Goal: Task Accomplishment & Management: Use online tool/utility

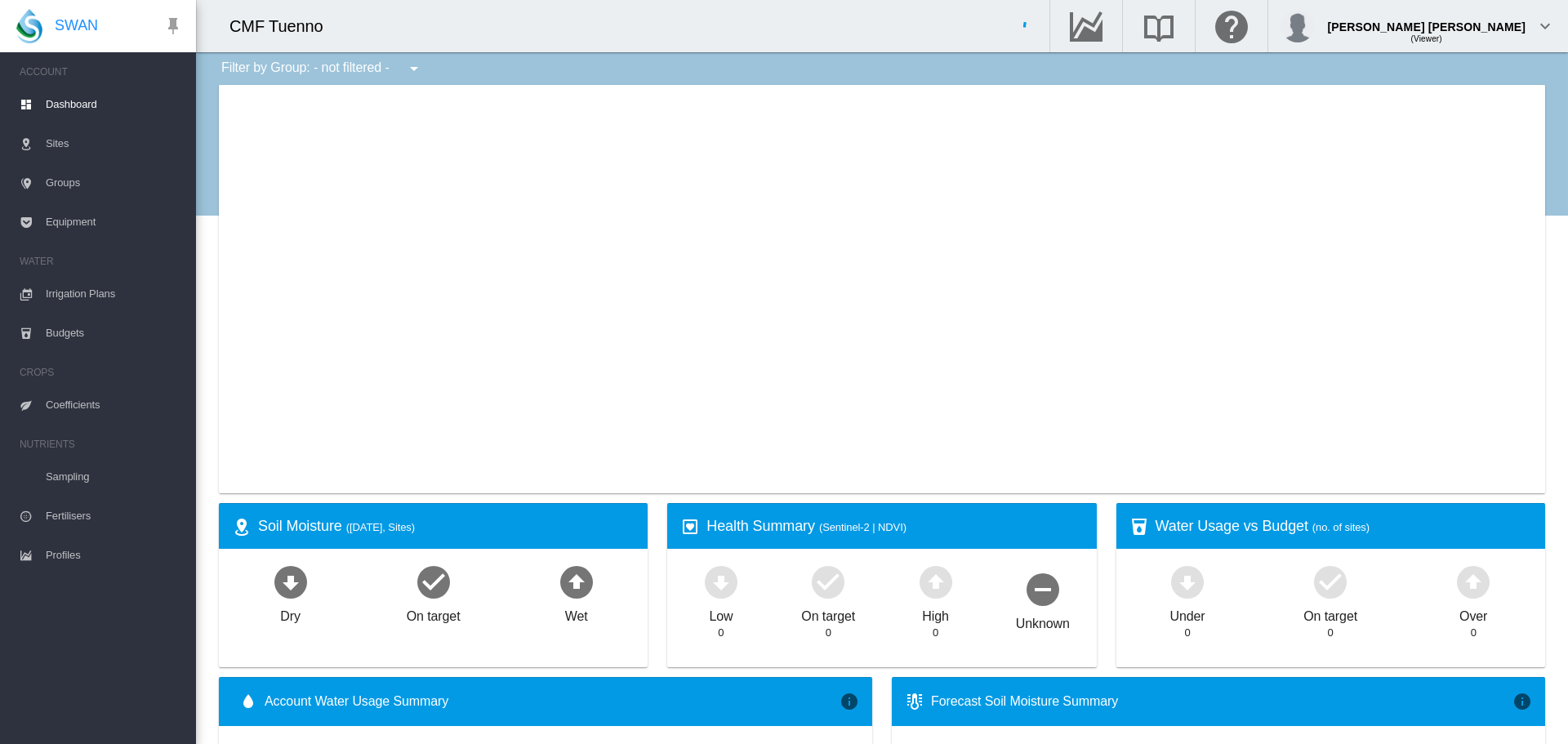
type input "**********"
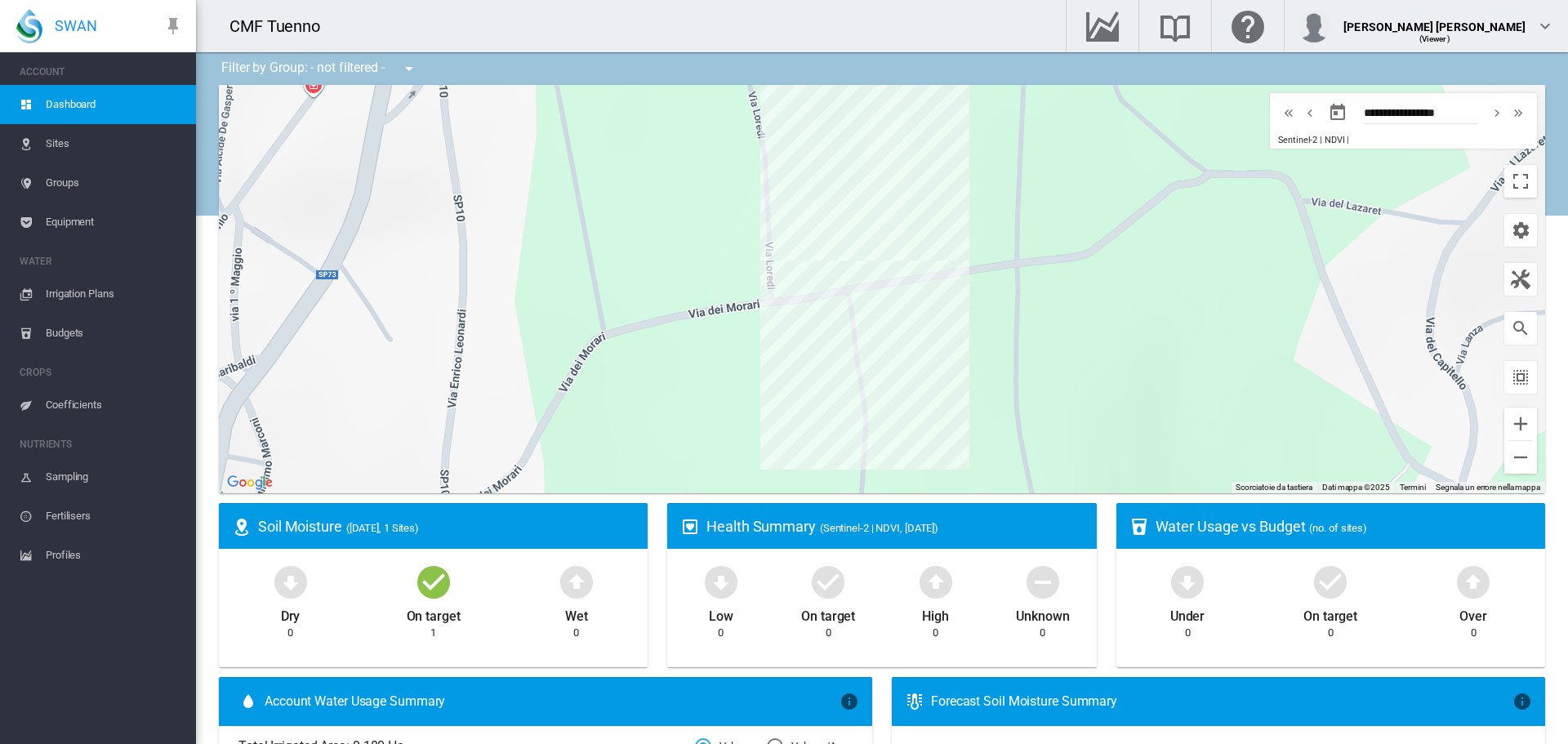
drag, startPoint x: 893, startPoint y: 237, endPoint x: 824, endPoint y: 382, distance: 160.6
click at [824, 382] on div "Per navigare, premi i tasti Freccia." at bounding box center [882, 289] width 1326 height 409
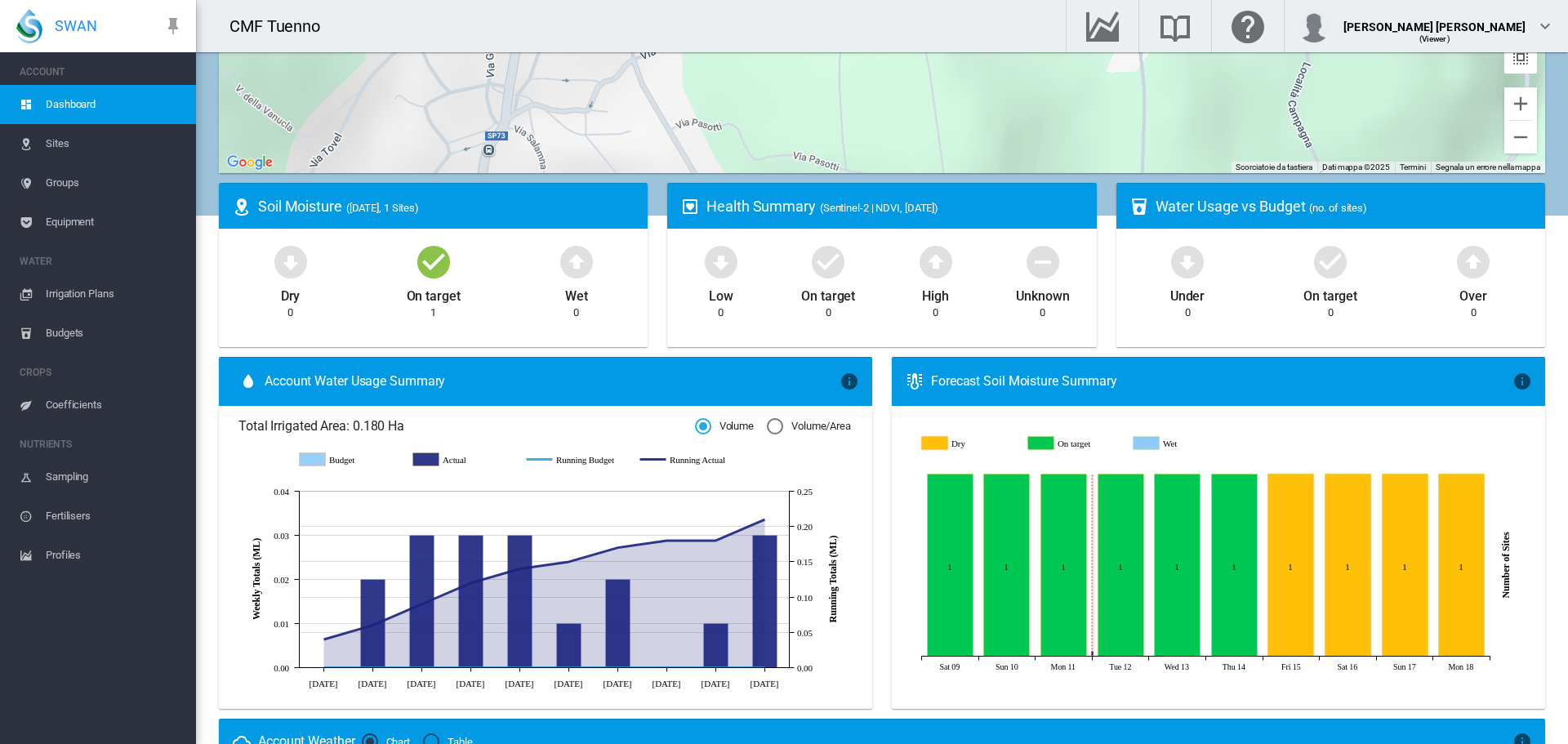
scroll to position [327, 0]
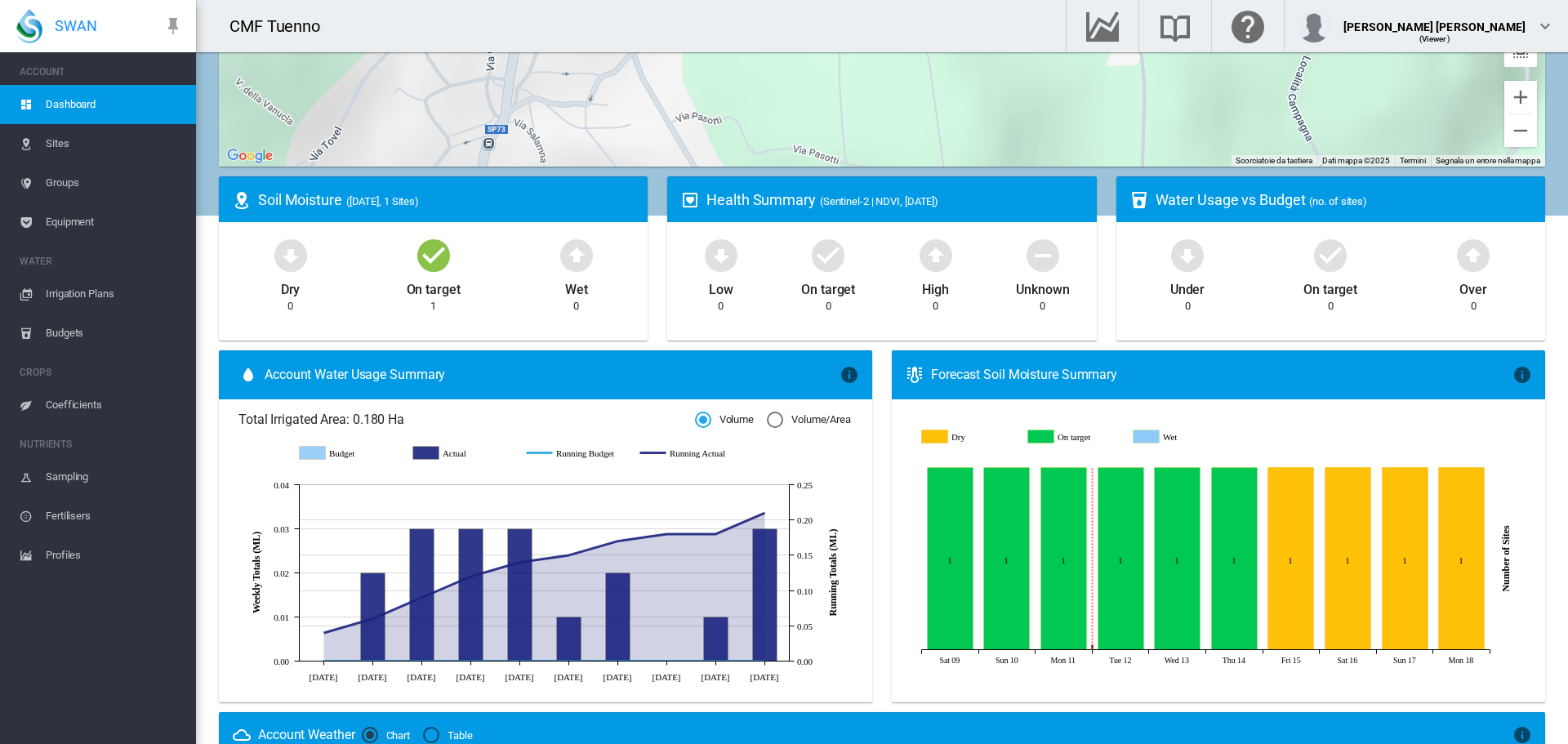
click at [1019, 374] on div "Forecast Soil Moisture Summary" at bounding box center [1221, 375] width 581 height 18
click at [991, 376] on div "Forecast Soil Moisture Summary" at bounding box center [1221, 375] width 581 height 18
click at [61, 147] on span "Sites" at bounding box center [115, 143] width 137 height 39
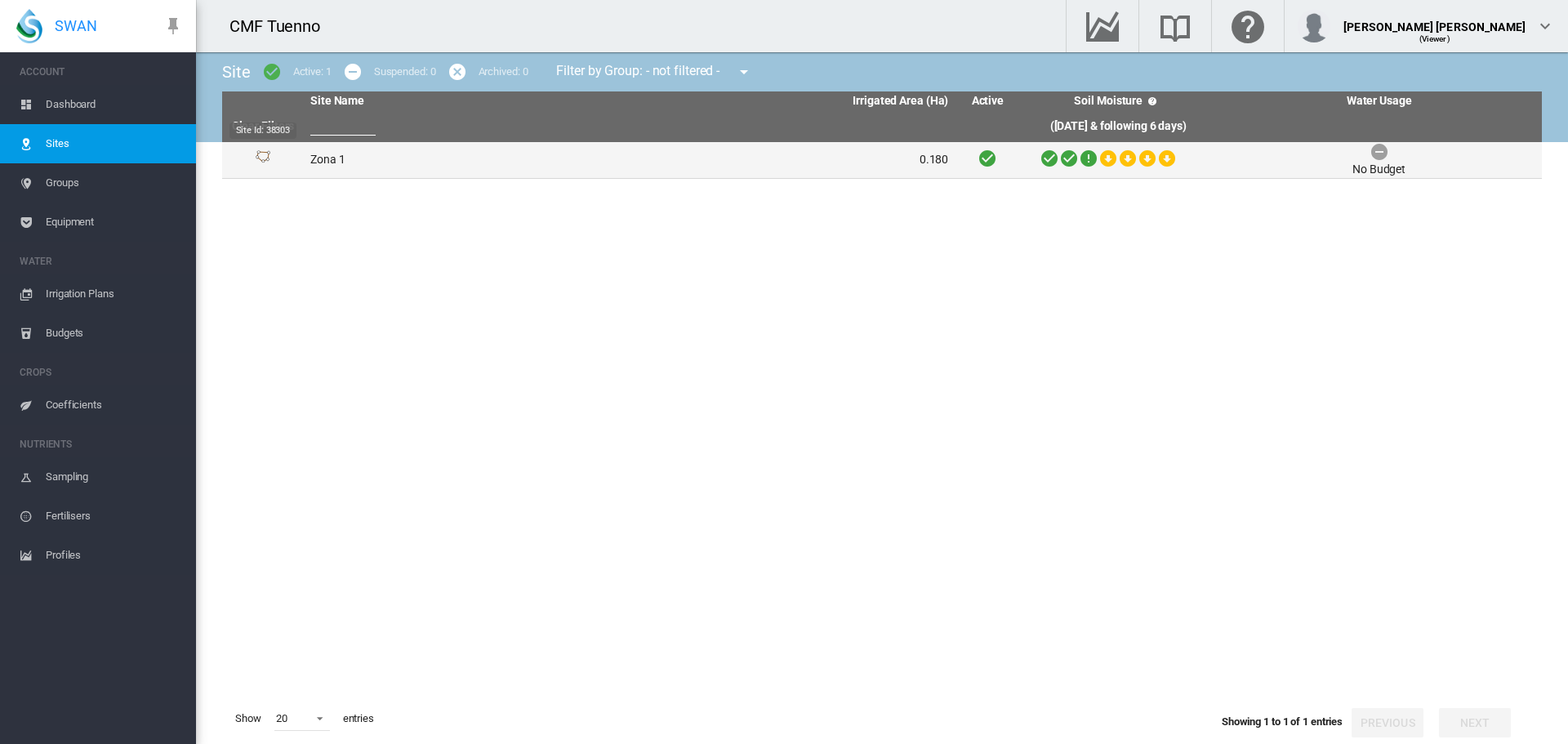
click at [277, 156] on div "Site Id: 38303" at bounding box center [262, 160] width 69 height 20
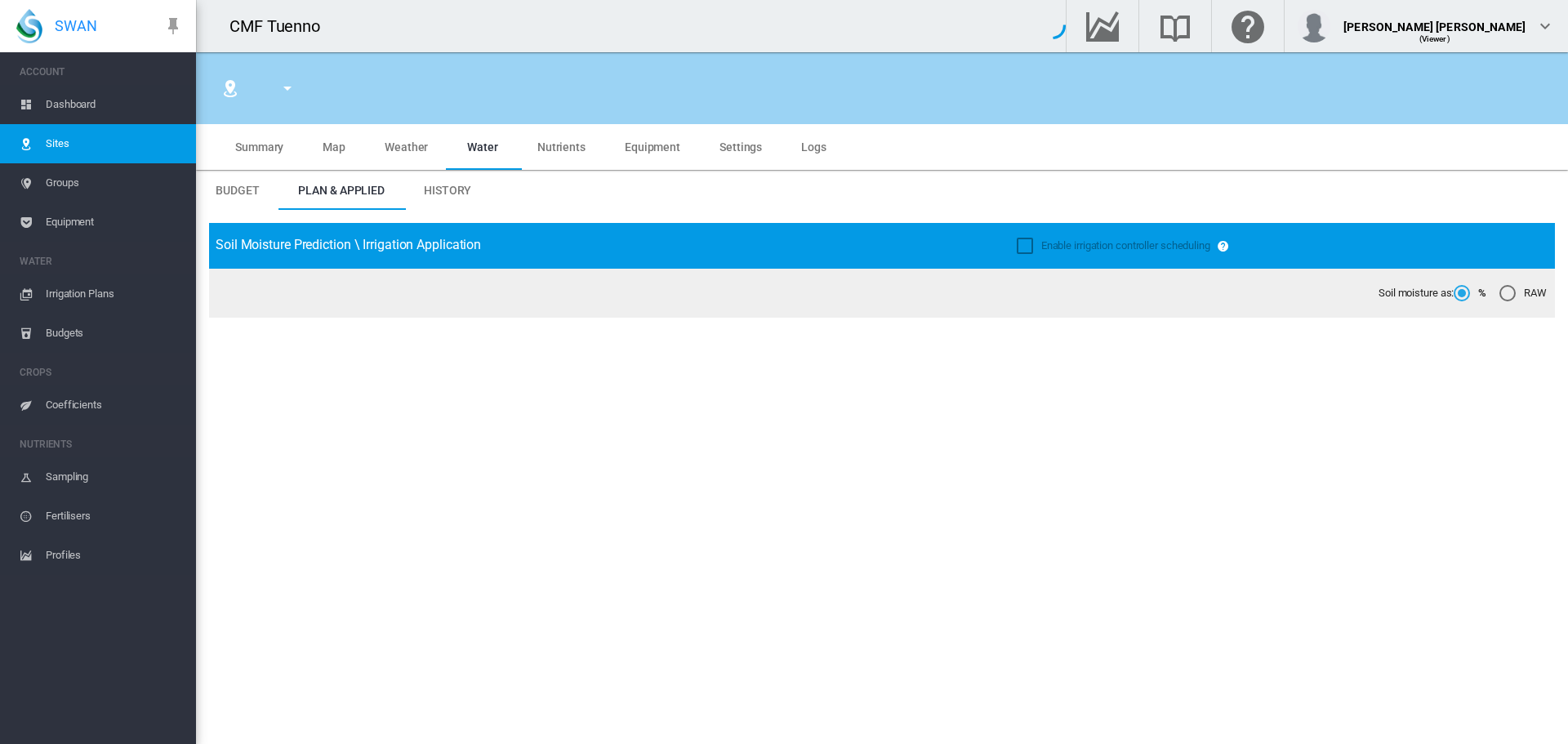
type input "******"
type input "*****"
type input "********"
type input "***"
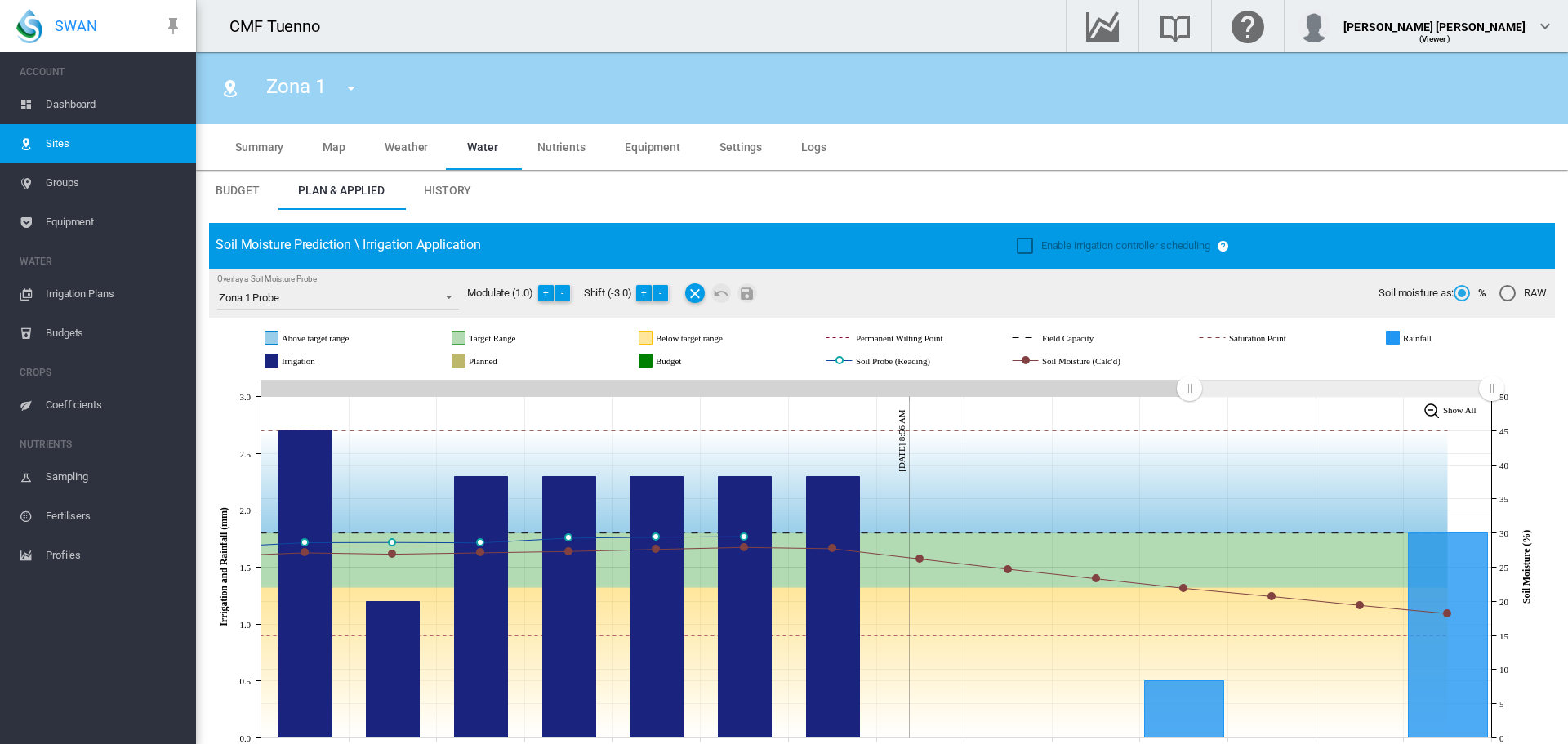
click at [1019, 242] on div "Enable irrigation controller scheduling" at bounding box center [1024, 245] width 17 height 17
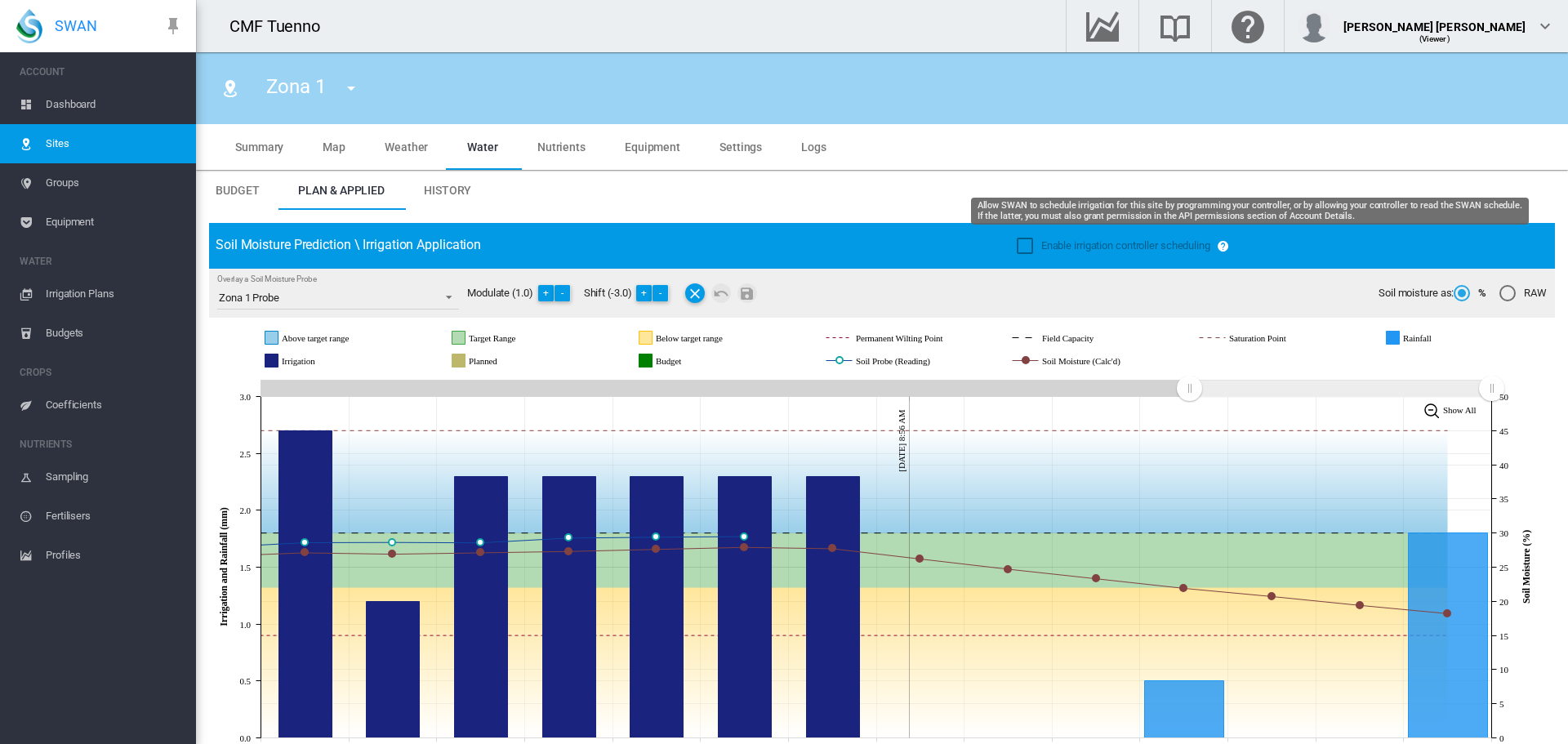
click at [1220, 249] on md-icon at bounding box center [1250, 246] width 69 height 20
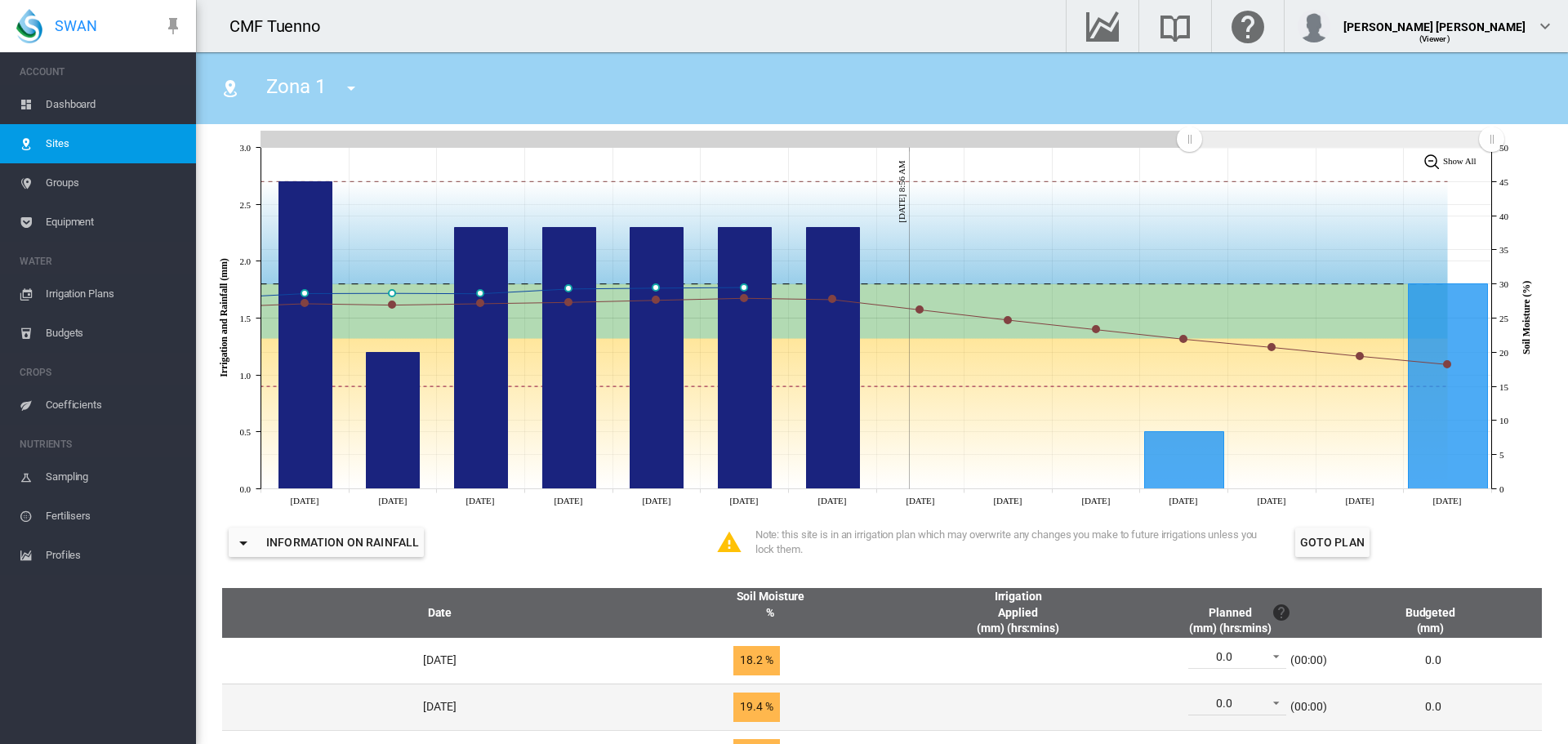
scroll to position [245, 0]
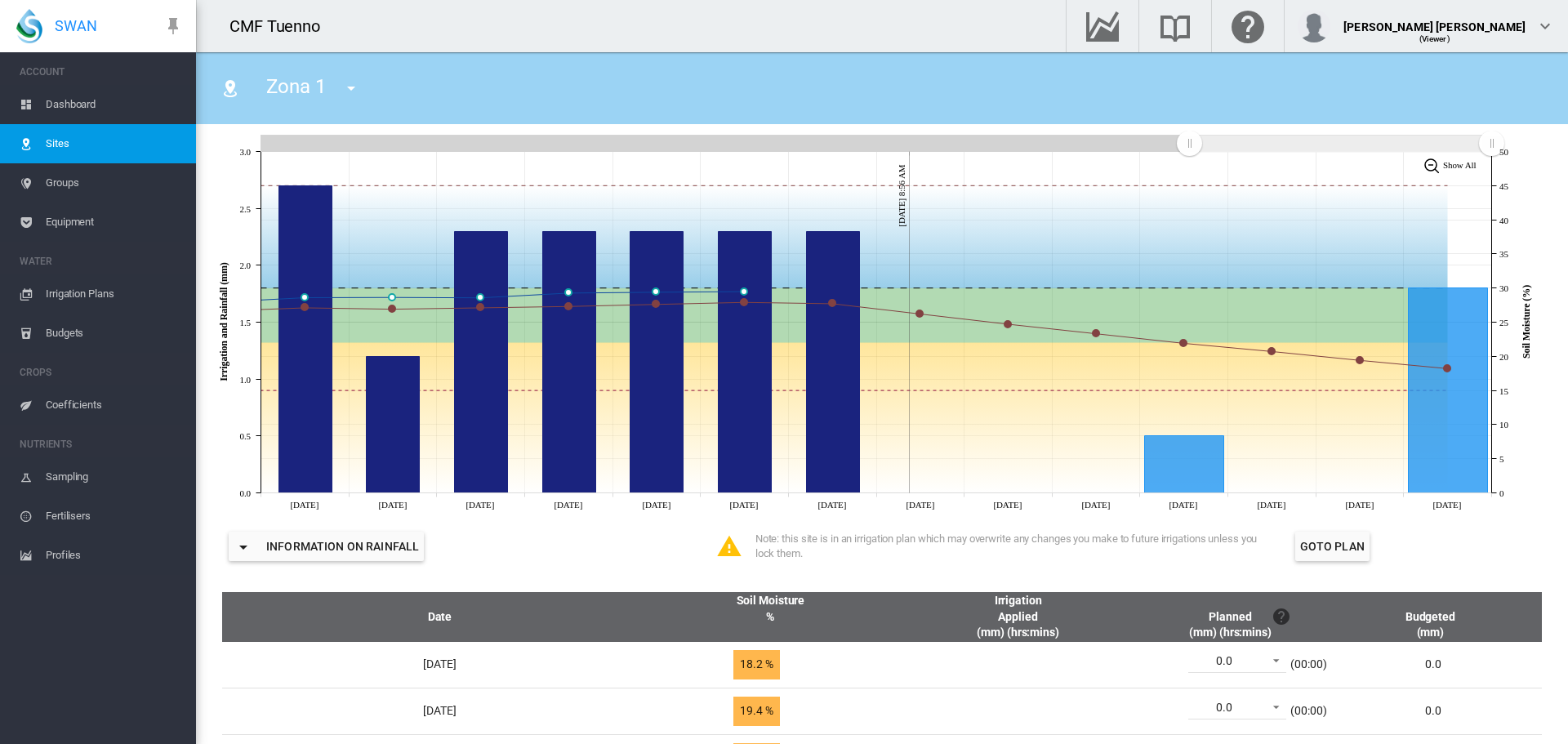
drag, startPoint x: 885, startPoint y: 574, endPoint x: 619, endPoint y: 560, distance: 266.4
click at [619, 560] on div at bounding box center [682, 546] width 133 height 39
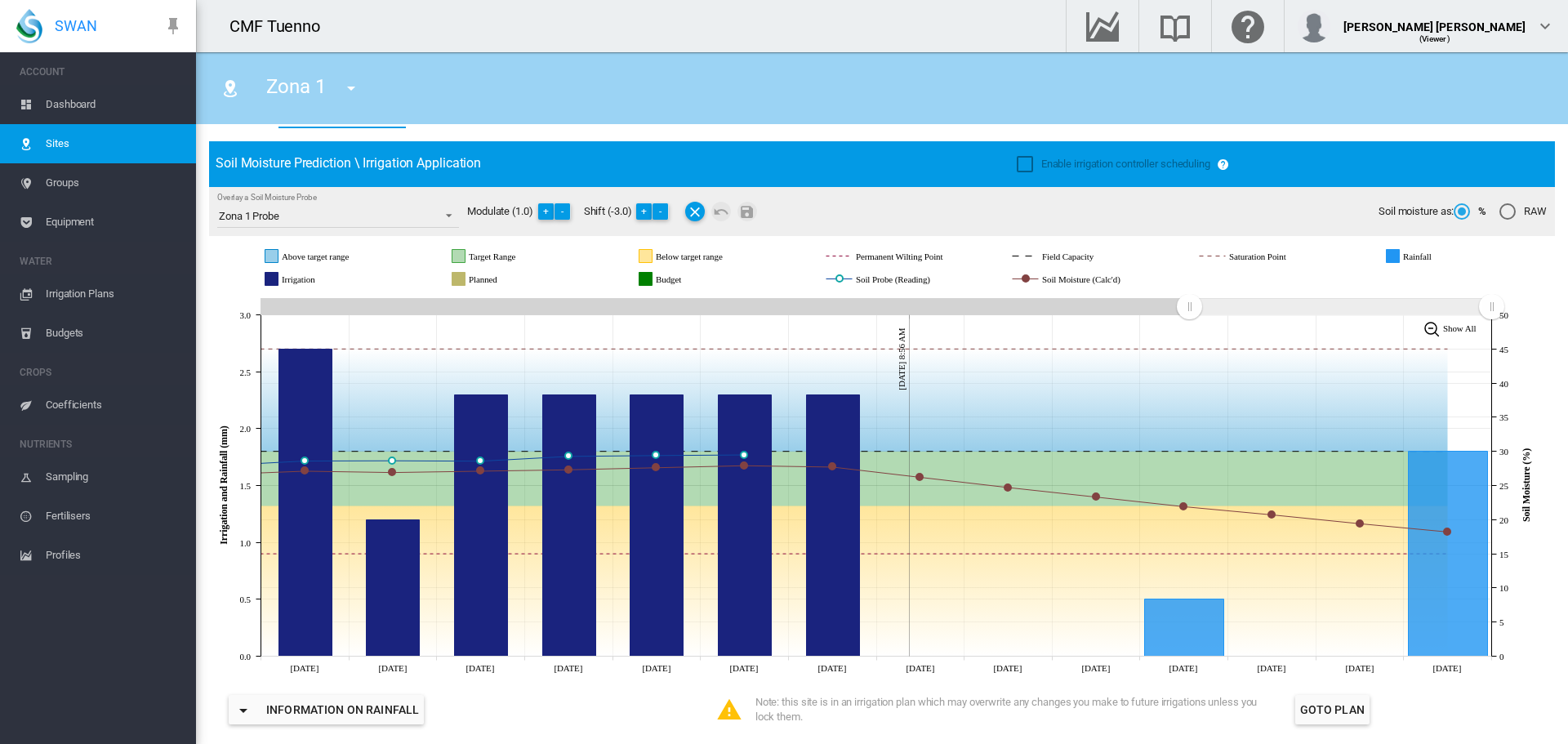
scroll to position [0, 0]
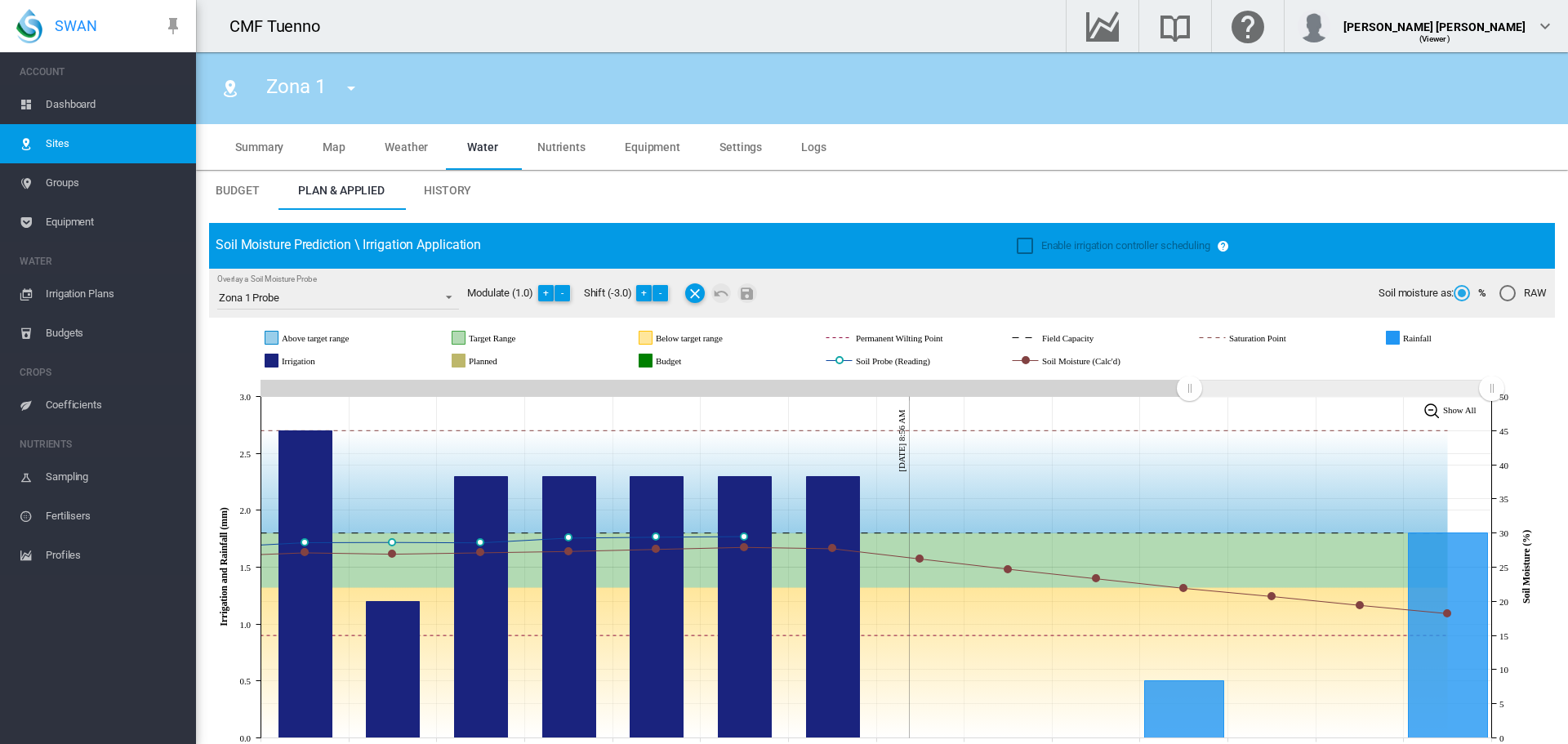
click at [455, 201] on md-tab-item "History" at bounding box center [447, 189] width 87 height 39
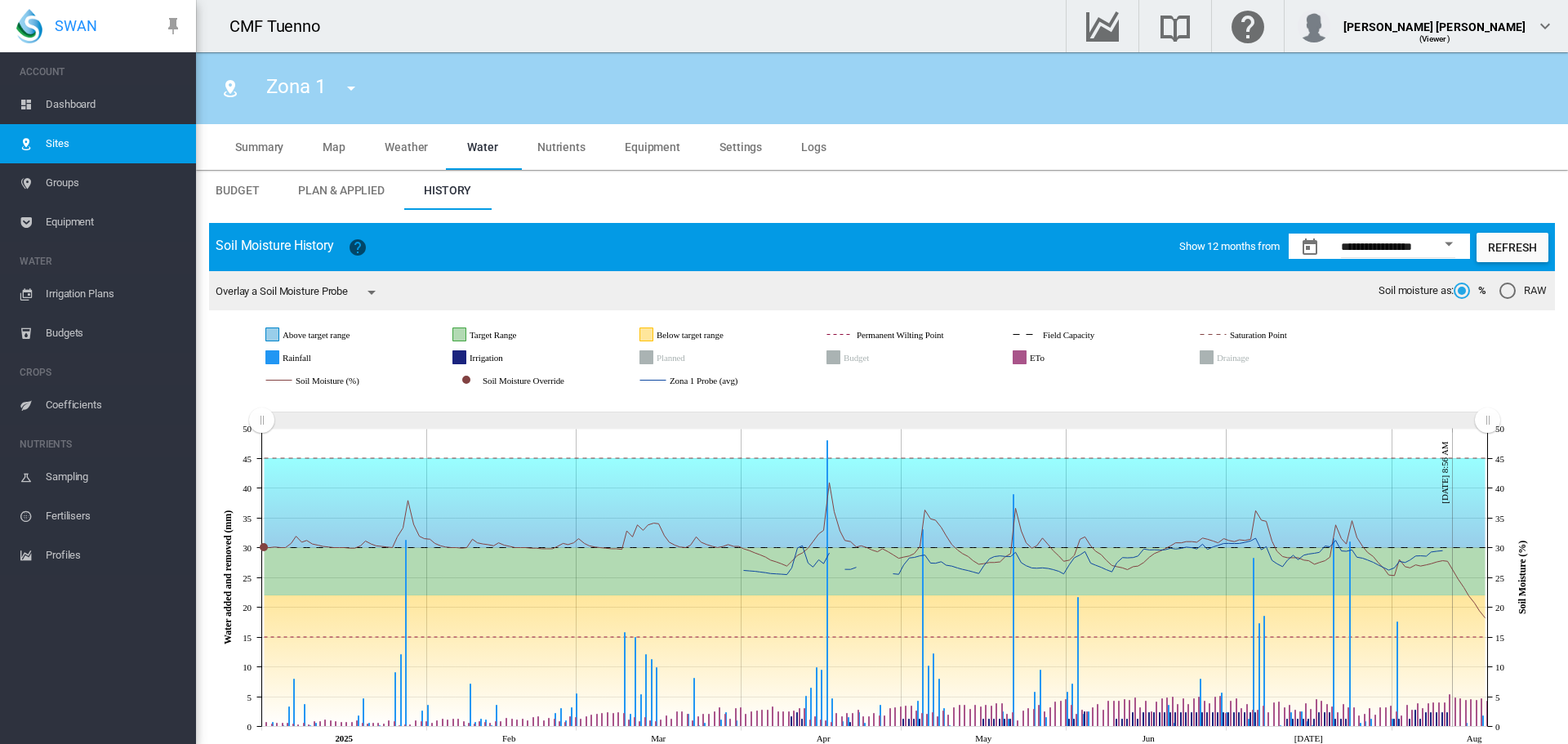
click at [1209, 359] on icon "Drainage" at bounding box center [1207, 357] width 13 height 13
click at [831, 361] on icon "Budget" at bounding box center [833, 357] width 13 height 13
click at [112, 299] on span "Irrigation Plans" at bounding box center [115, 294] width 137 height 39
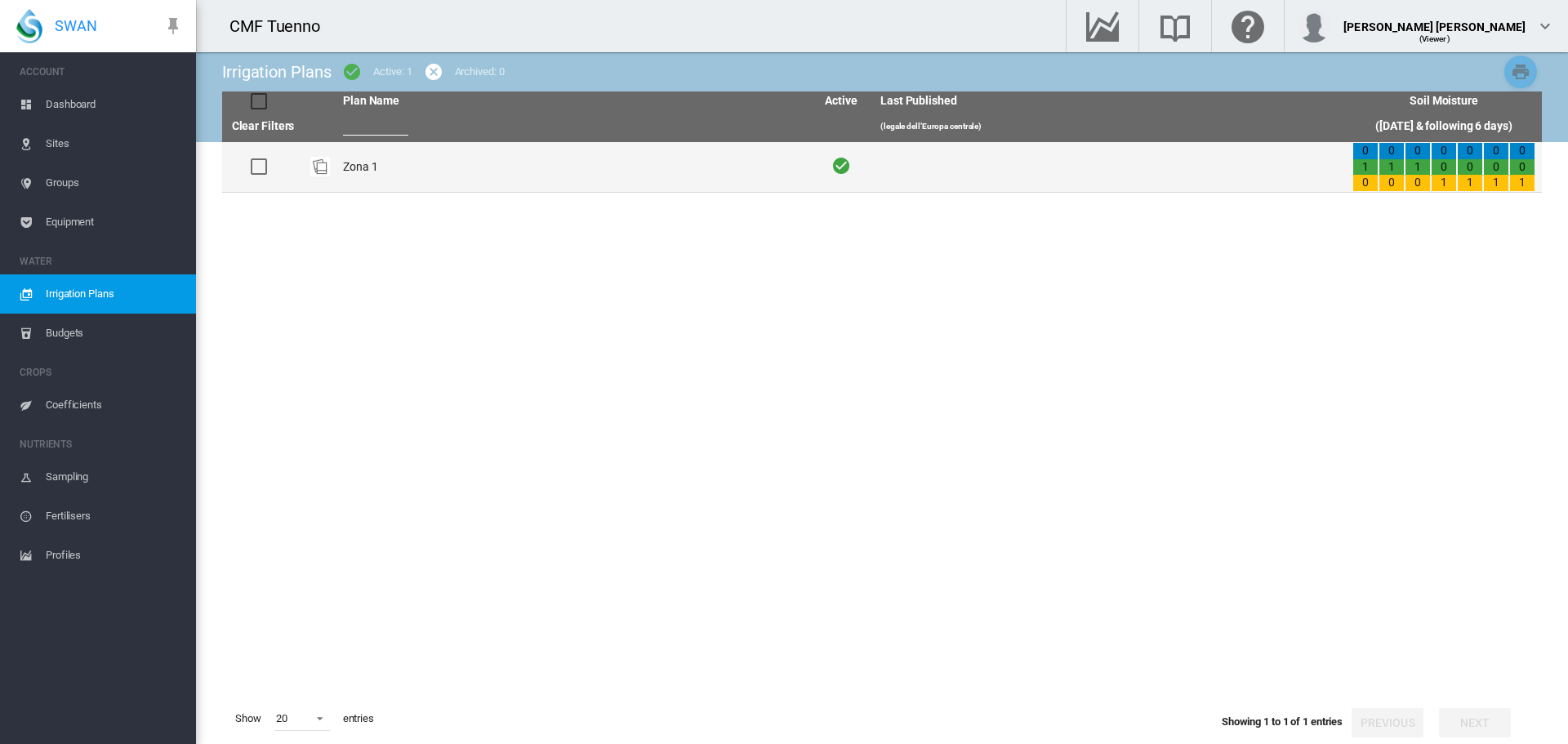
click at [366, 166] on td "Zona 1" at bounding box center [572, 167] width 472 height 50
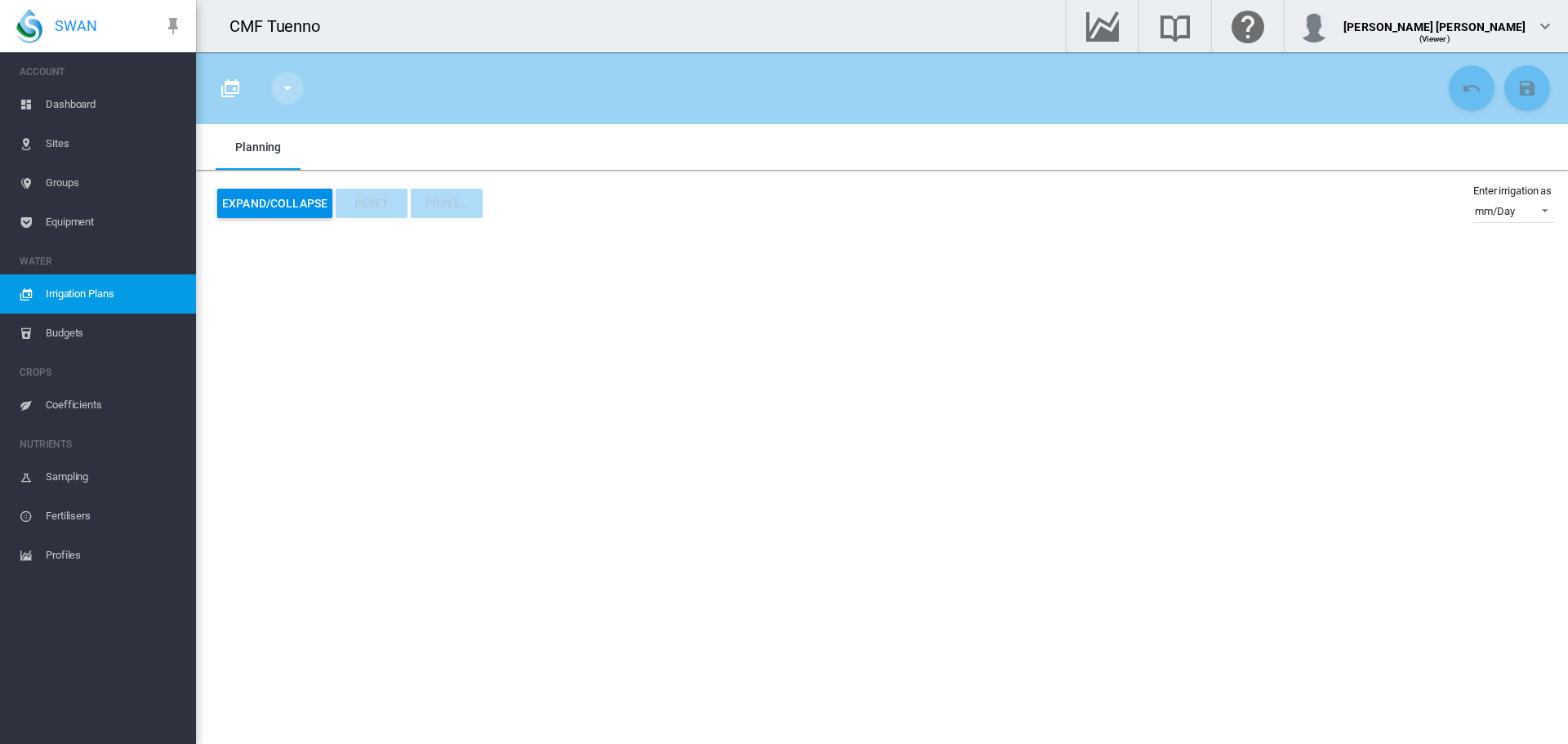
click at [278, 84] on md-icon "icon-menu-down" at bounding box center [288, 88] width 20 height 20
click at [202, 89] on md-backdrop at bounding box center [784, 372] width 1568 height 744
click at [222, 90] on md-icon "icon-calendar-multiple" at bounding box center [230, 88] width 20 height 20
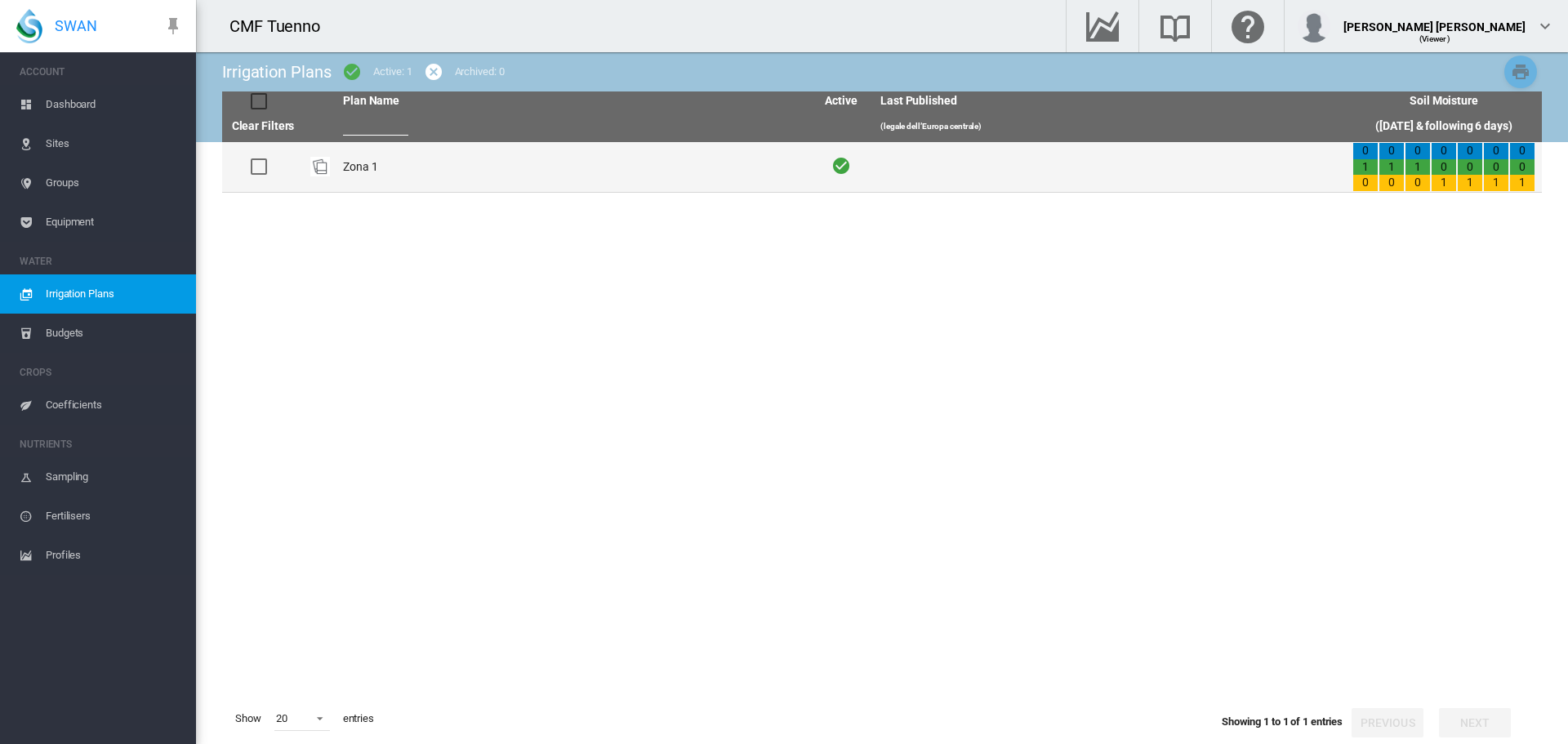
click at [330, 164] on td at bounding box center [321, 167] width 33 height 50
click at [355, 169] on td "Zona 1" at bounding box center [572, 167] width 472 height 50
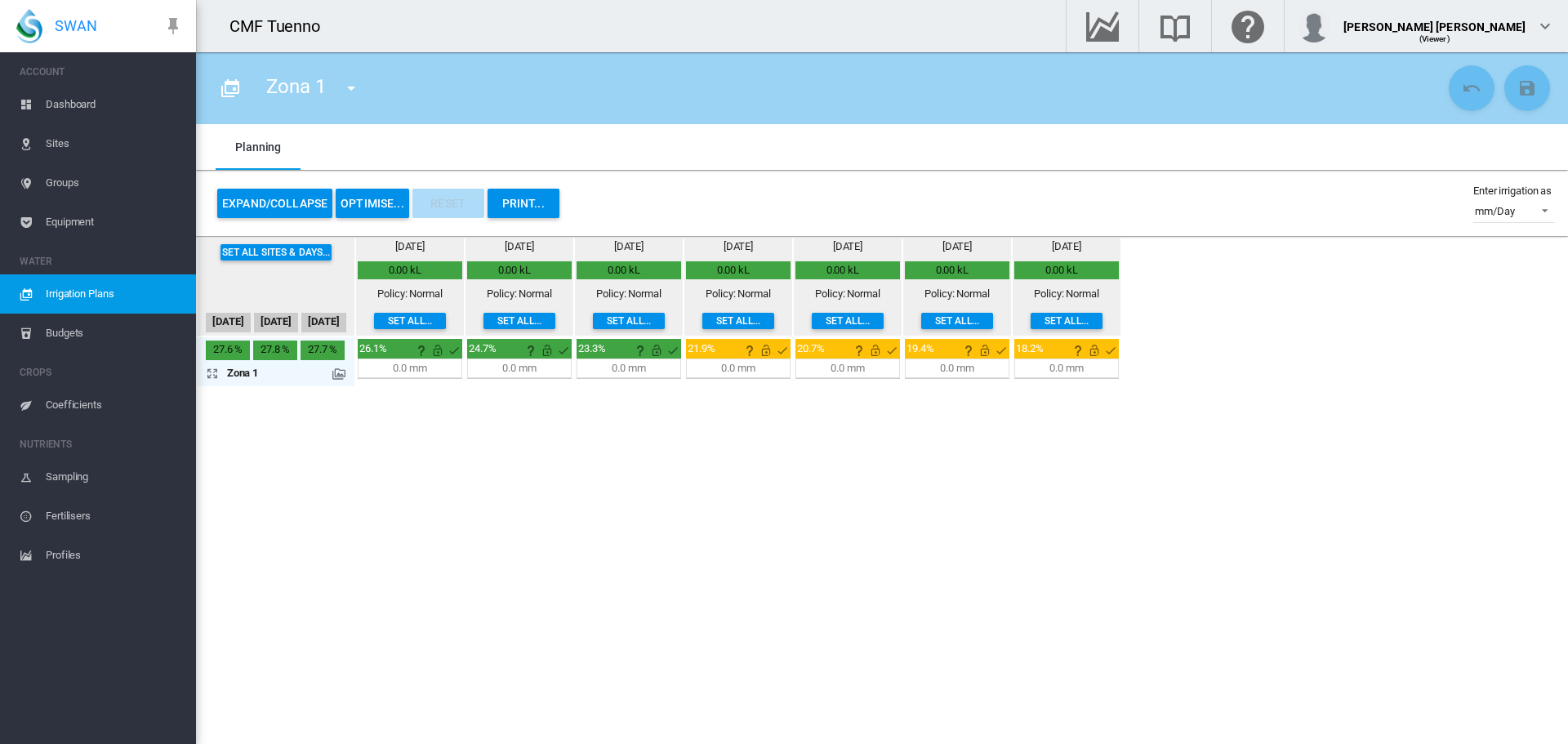
click at [387, 208] on button "OPTIMISE..." at bounding box center [372, 203] width 74 height 30
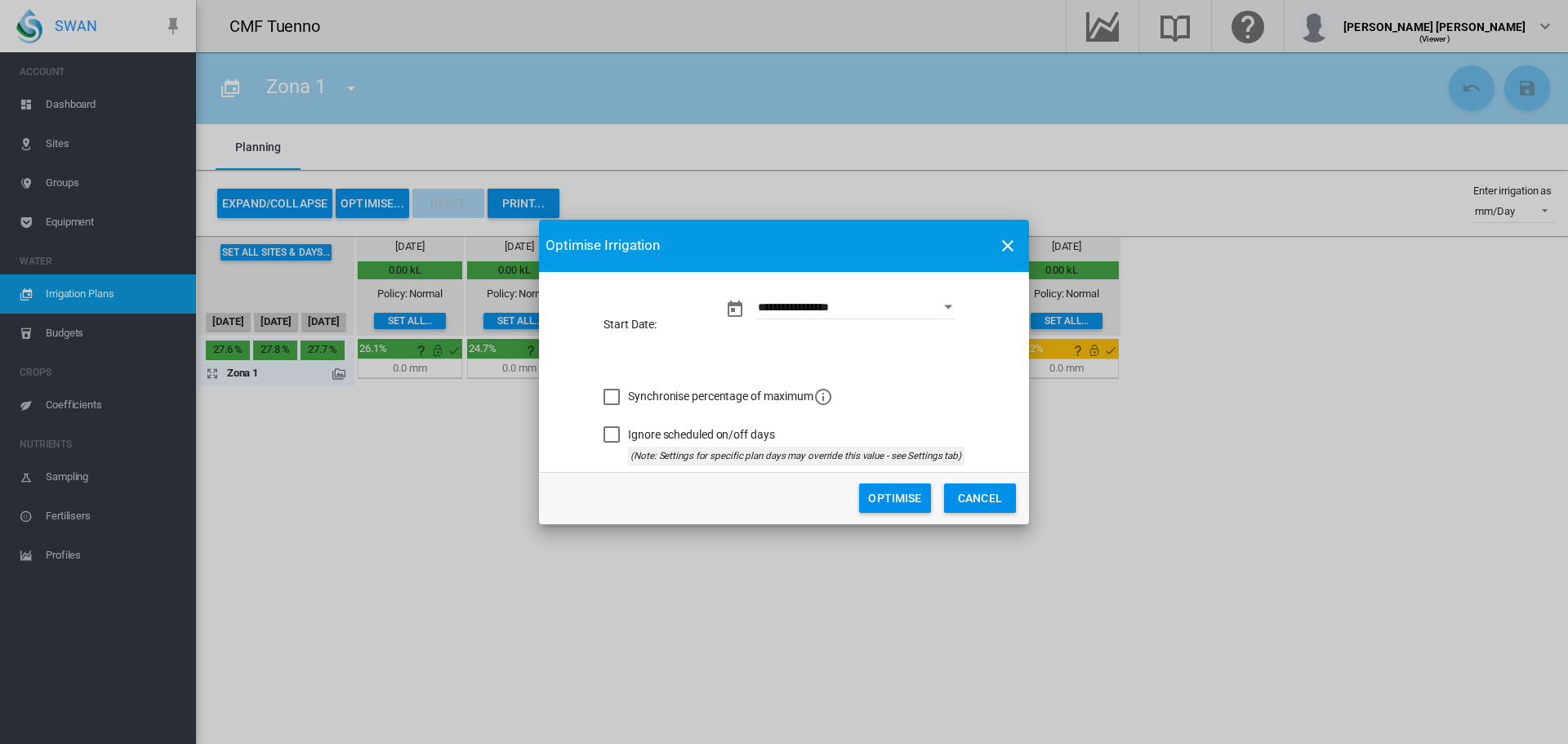
click at [942, 310] on button "Open calendar" at bounding box center [948, 307] width 30 height 30
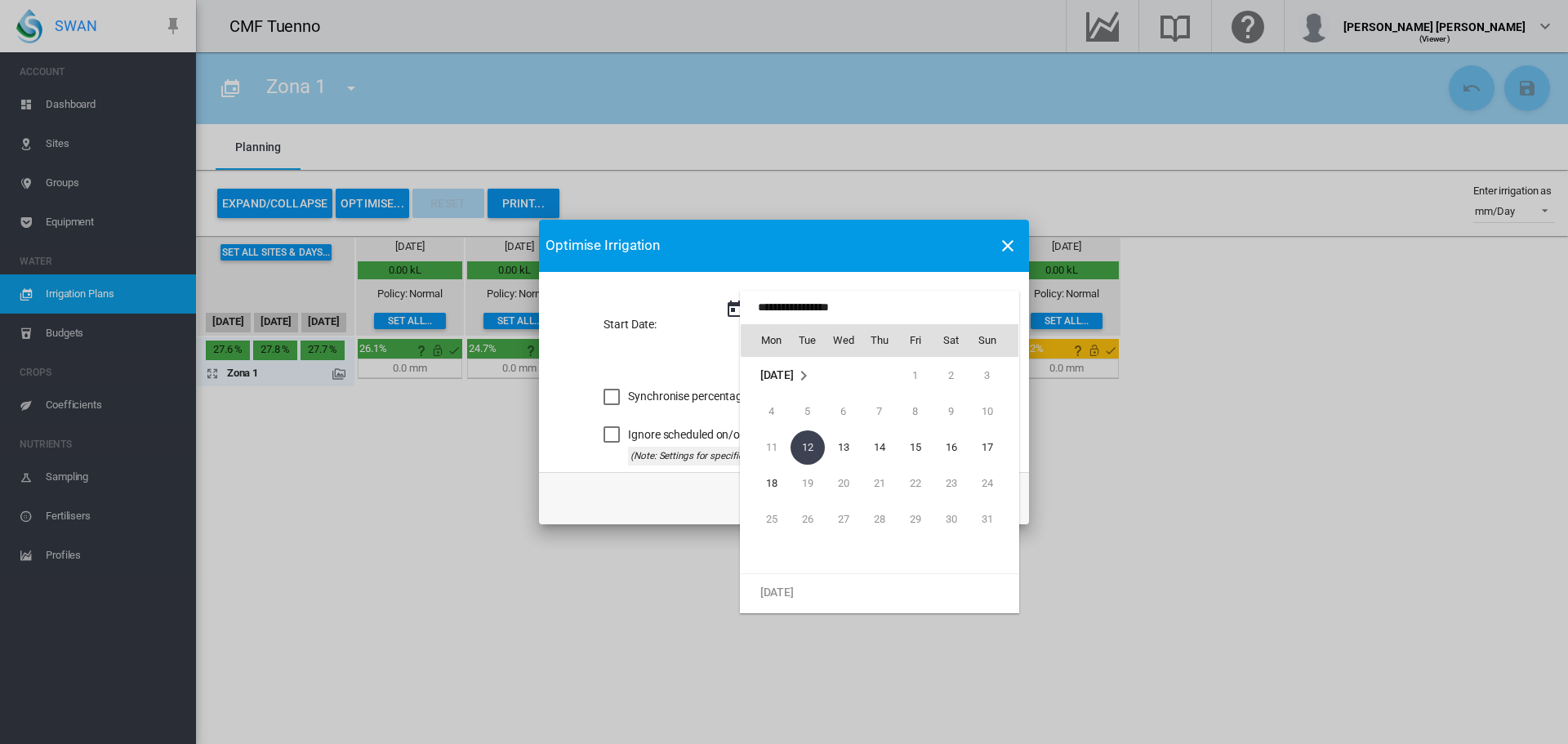
click at [803, 280] on div at bounding box center [784, 372] width 1568 height 744
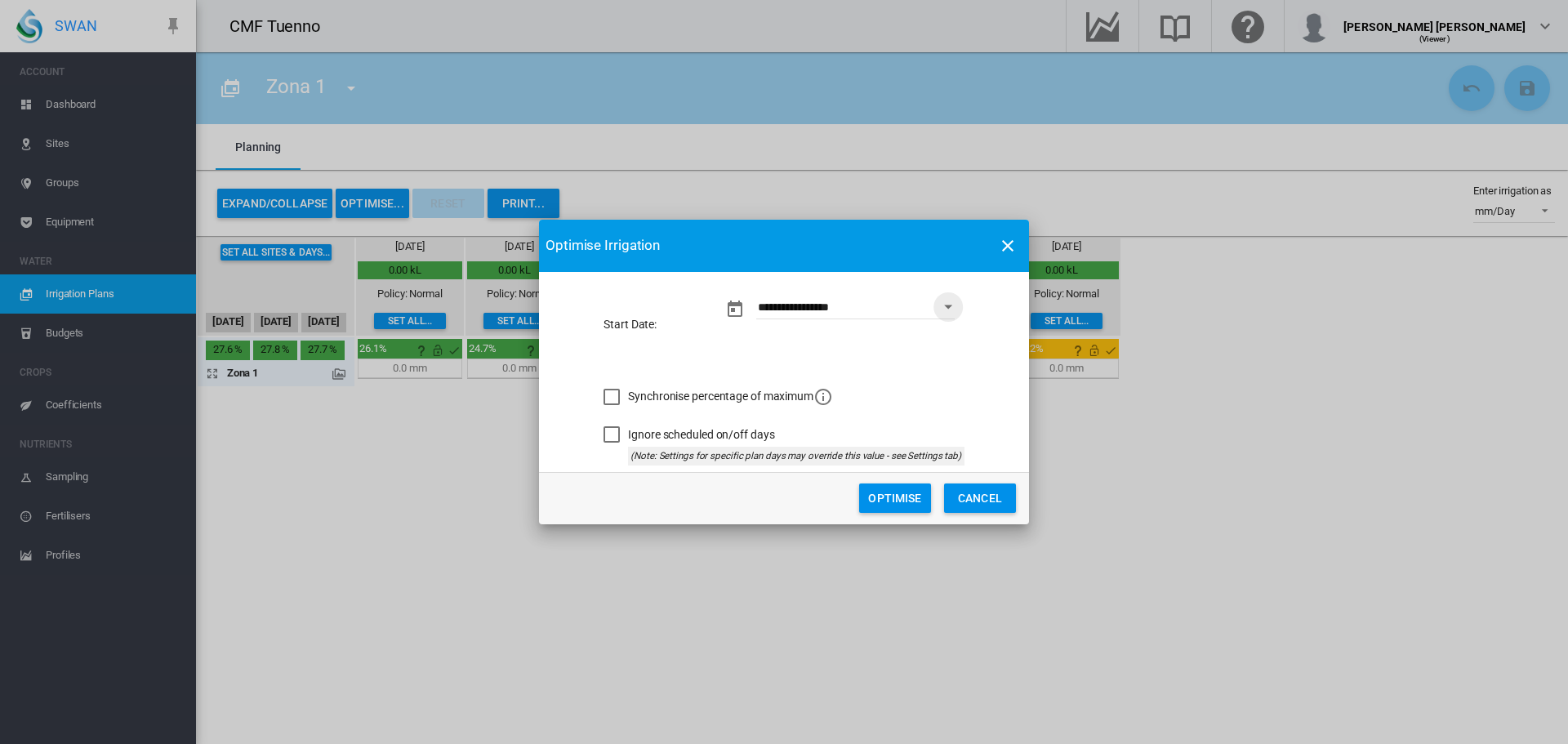
click at [965, 495] on button "Cancel" at bounding box center [979, 498] width 72 height 30
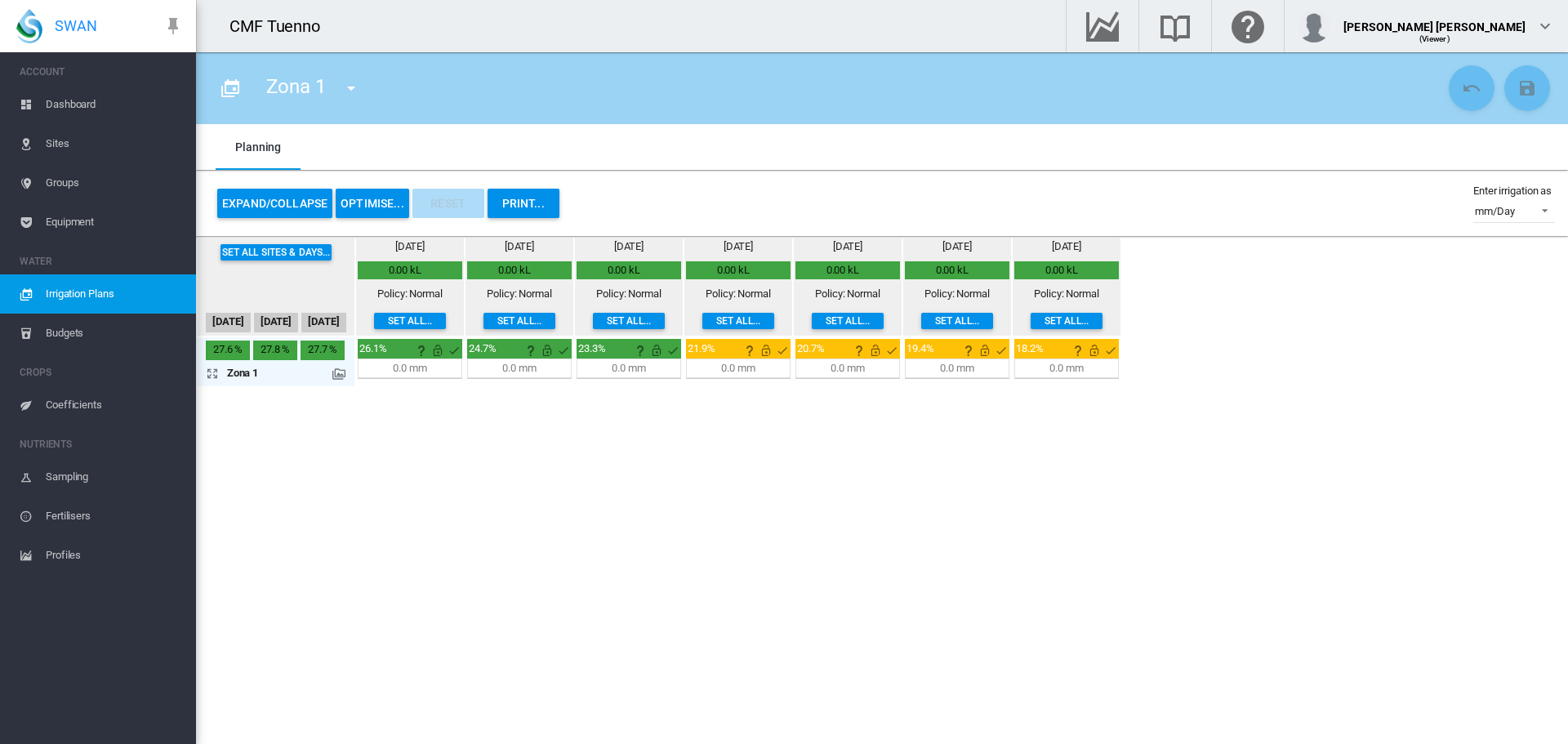
click at [275, 209] on button "Expand/Collapse" at bounding box center [275, 203] width 116 height 30
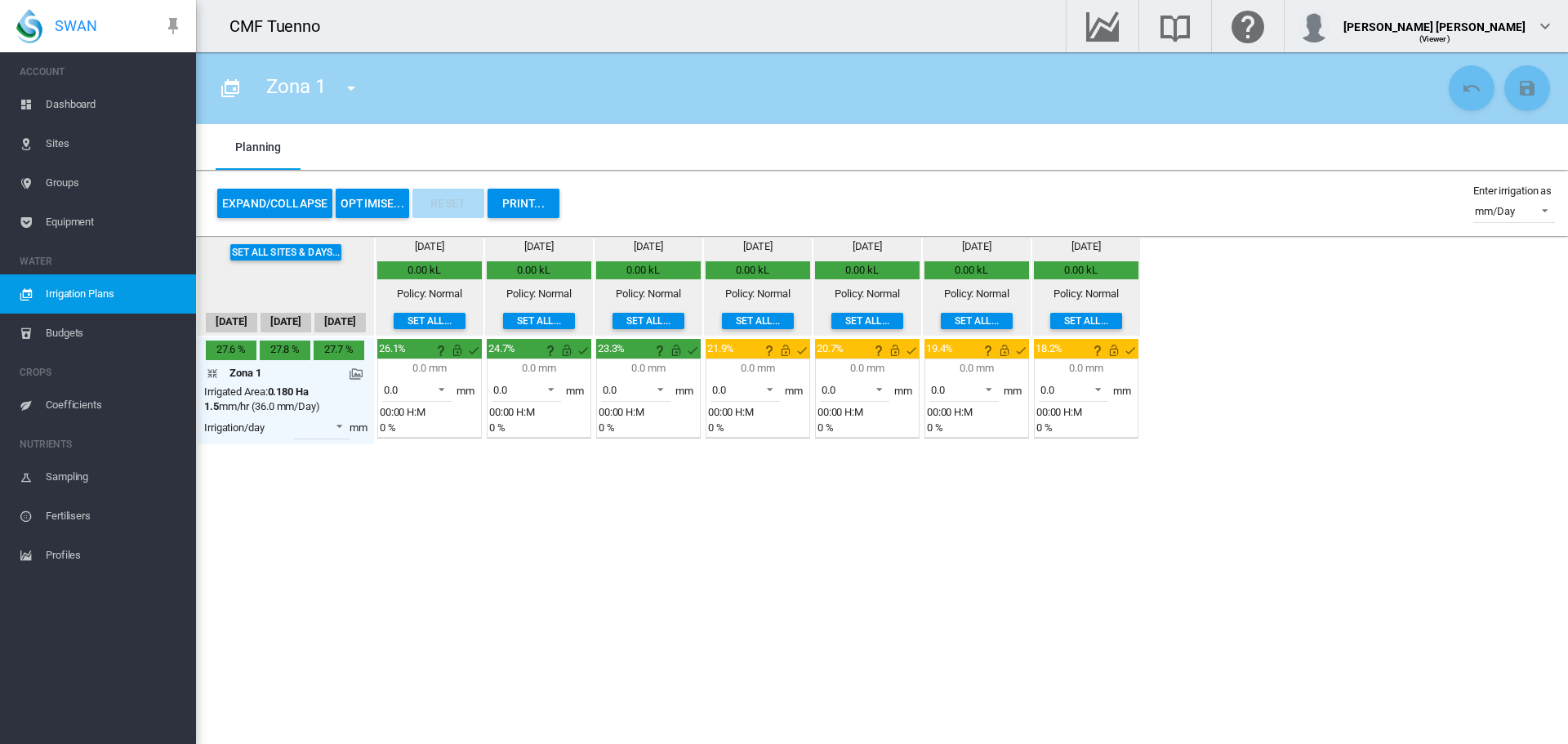
click at [268, 211] on button "Expand/Collapse" at bounding box center [275, 203] width 116 height 30
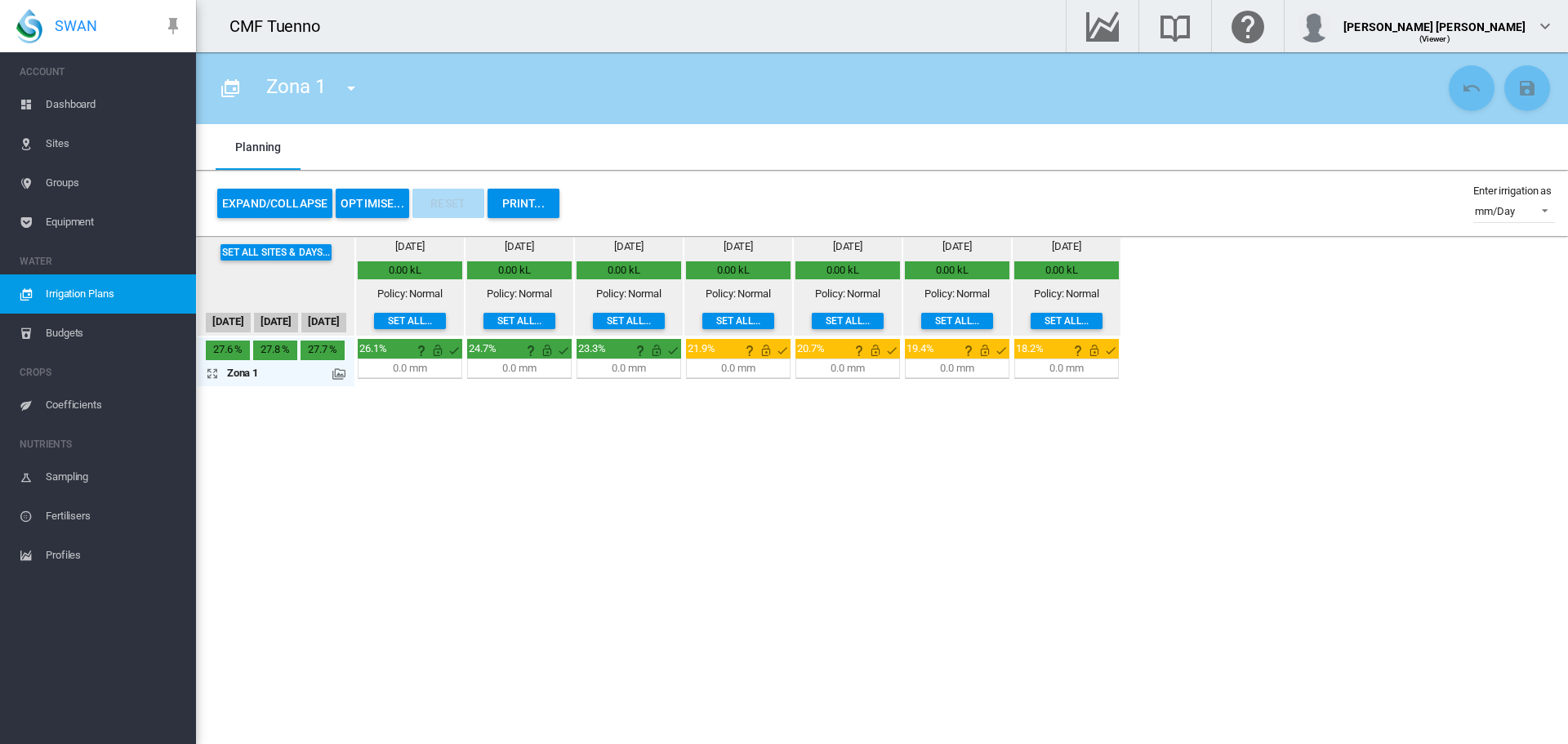
click at [268, 211] on button "Expand/Collapse" at bounding box center [275, 203] width 116 height 30
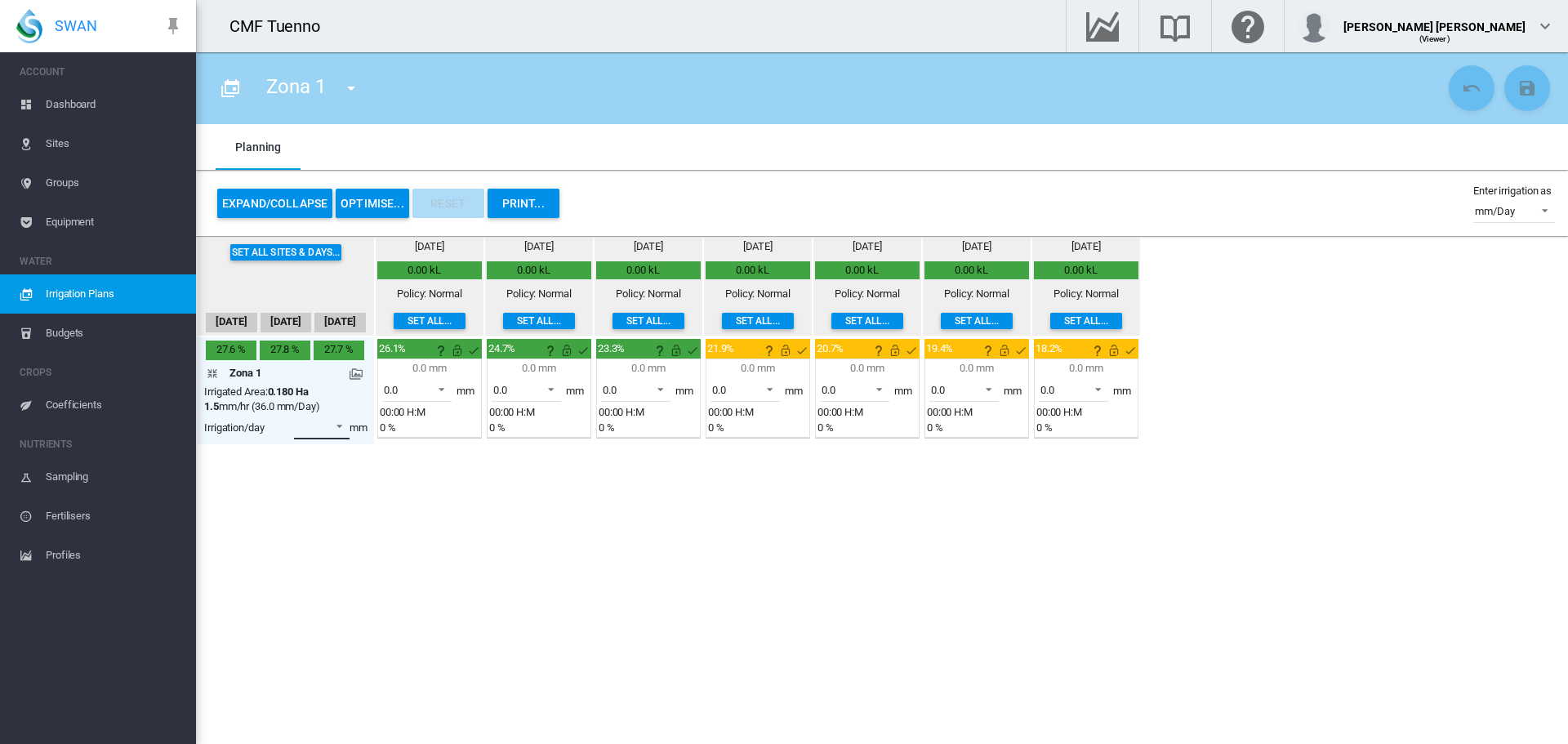
click at [339, 432] on md-select "0.0 0.4 0.8 1.1 1.5 1.9 2.3" at bounding box center [321, 427] width 56 height 24
click at [337, 578] on md-option "1.1" at bounding box center [338, 583] width 111 height 39
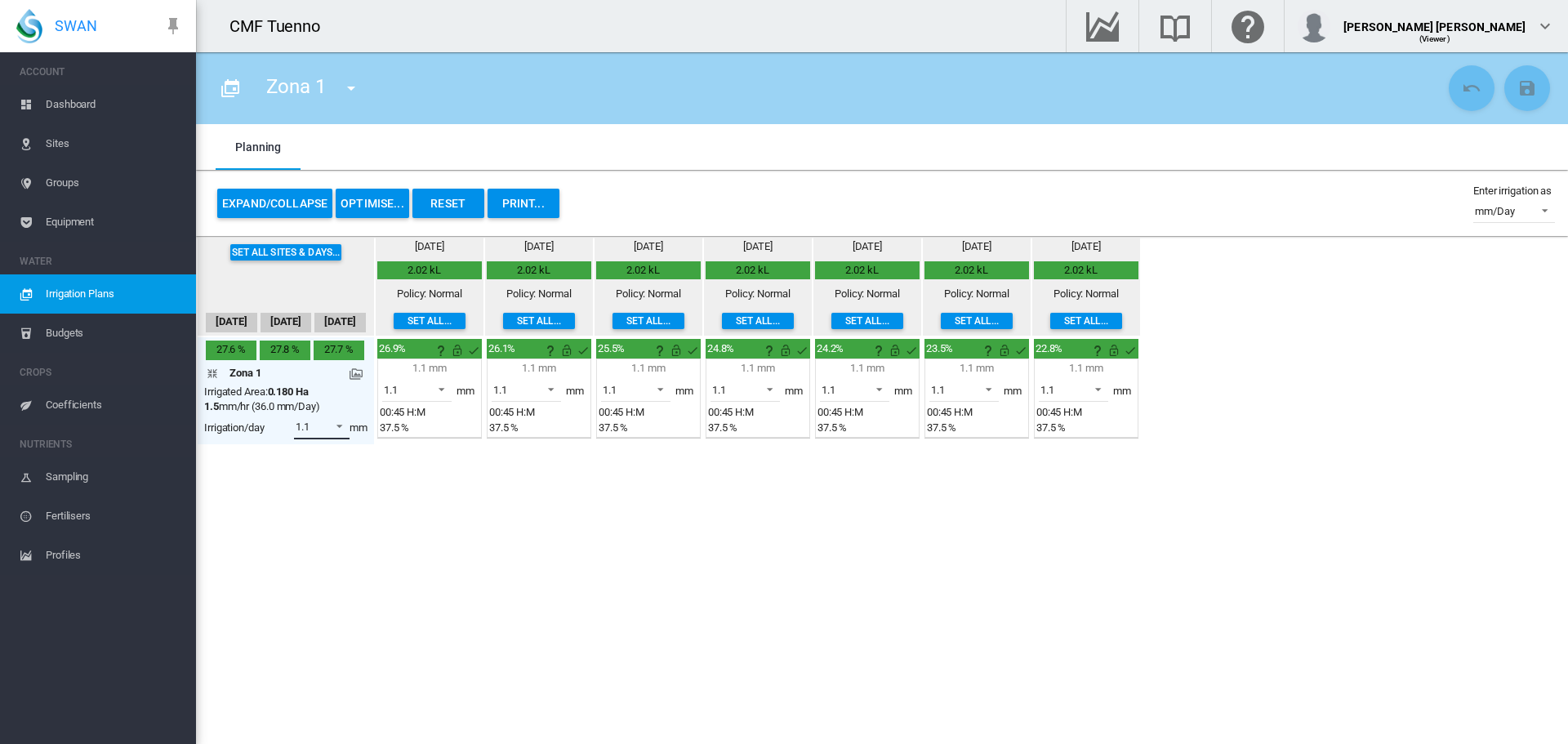
click at [335, 423] on span at bounding box center [334, 424] width 20 height 15
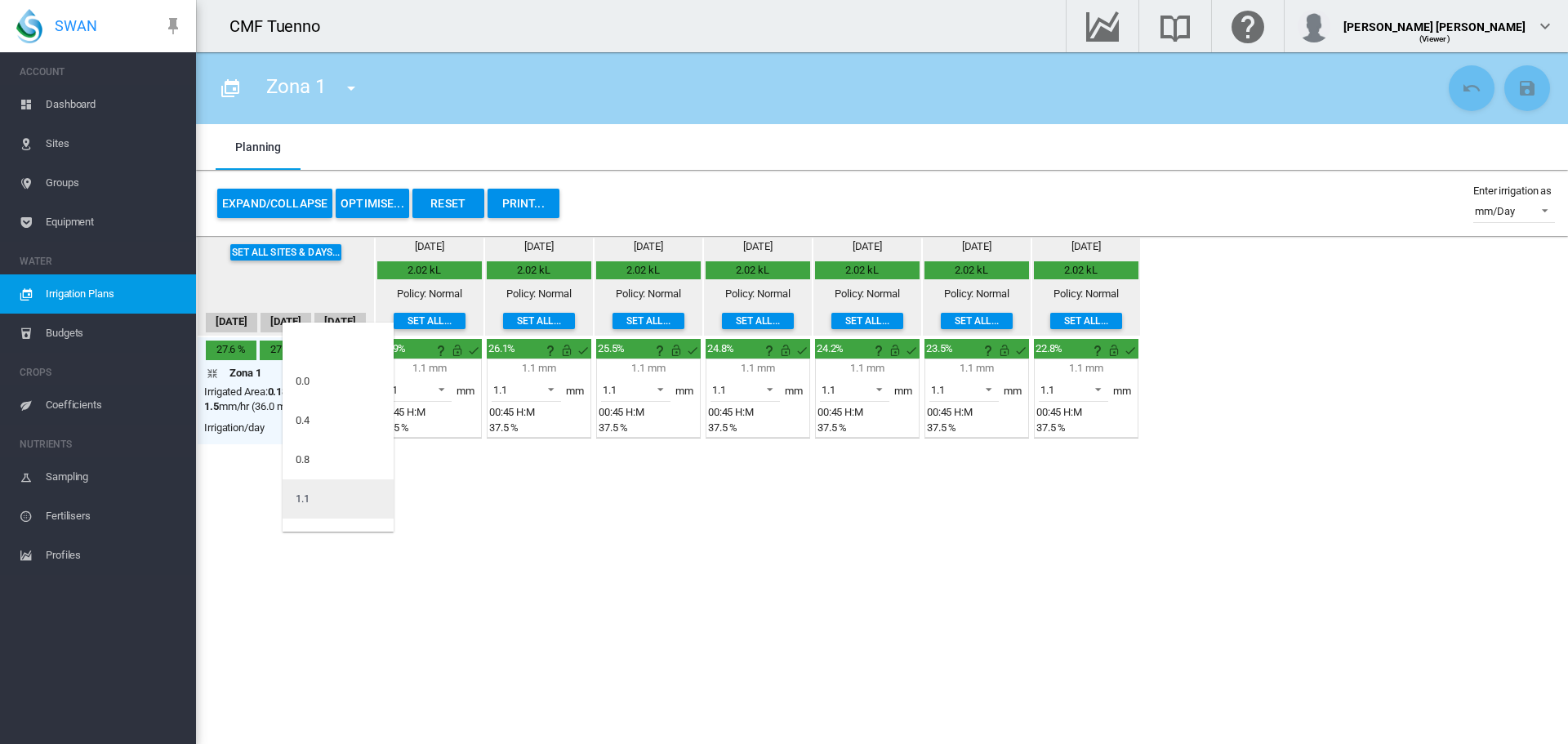
scroll to position [72, 0]
click at [307, 395] on div "0.8" at bounding box center [302, 388] width 14 height 15
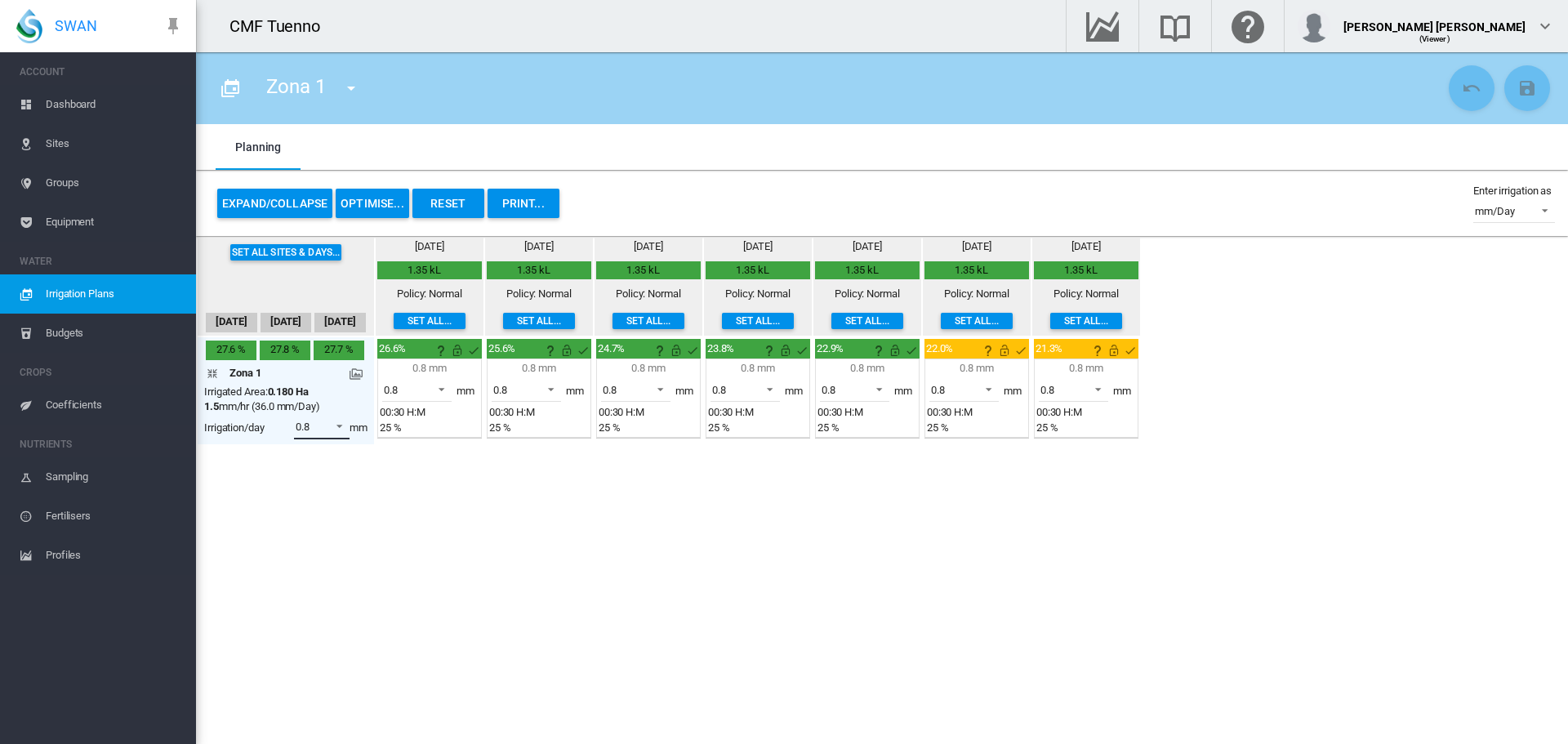
click at [336, 428] on span at bounding box center [334, 424] width 20 height 15
click at [304, 380] on div "0.0" at bounding box center [302, 381] width 14 height 15
click at [369, 524] on section "Zona 1 Zona 1" at bounding box center [882, 398] width 1372 height 692
click at [75, 331] on span "Budgets" at bounding box center [115, 333] width 137 height 39
